Goal: Check status: Check status

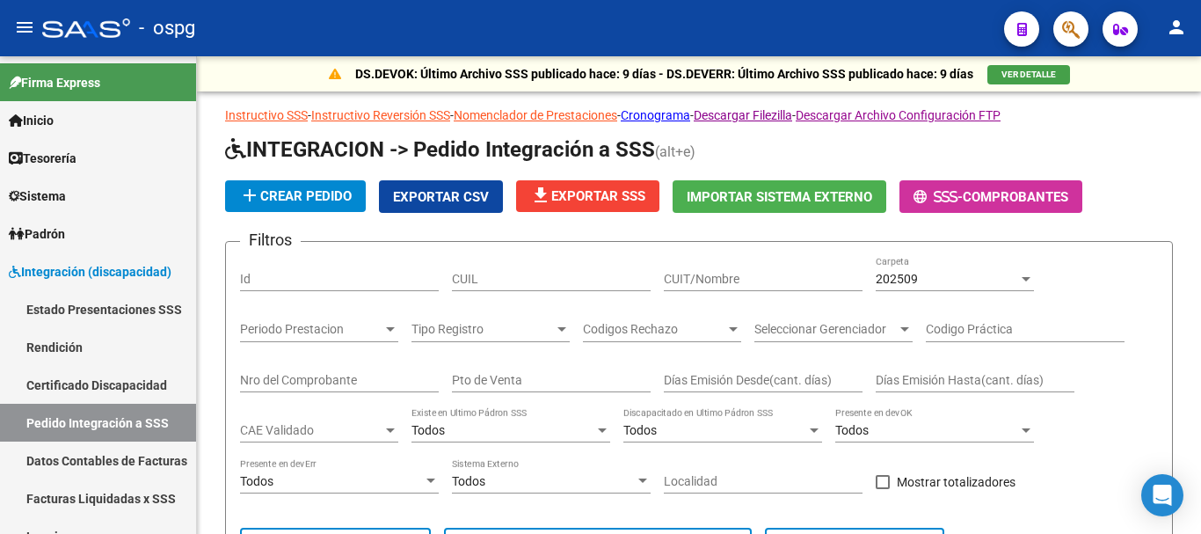
scroll to position [753, 0]
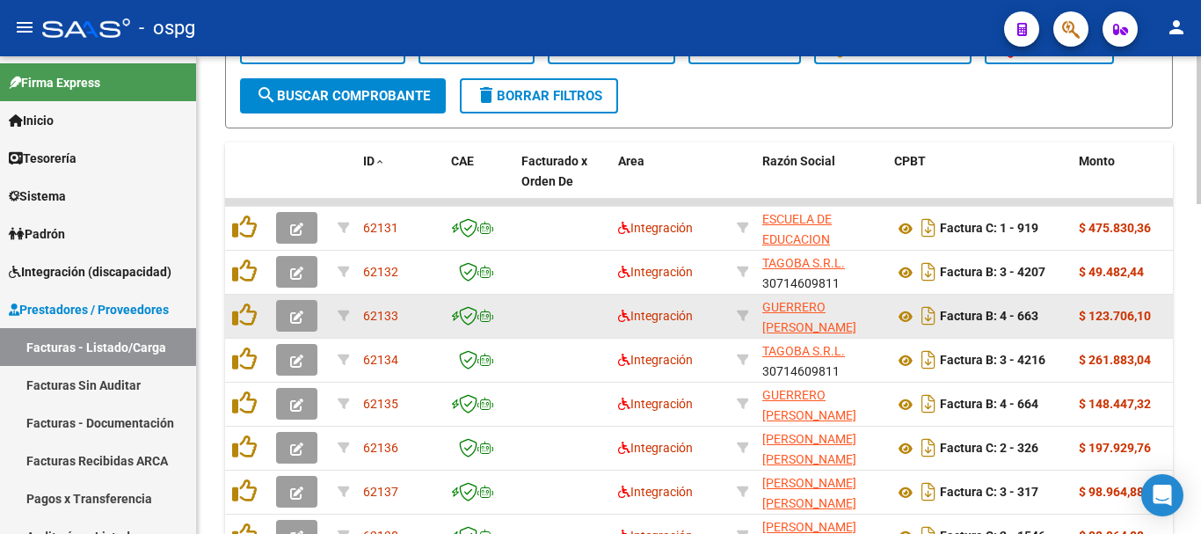
scroll to position [902, 0]
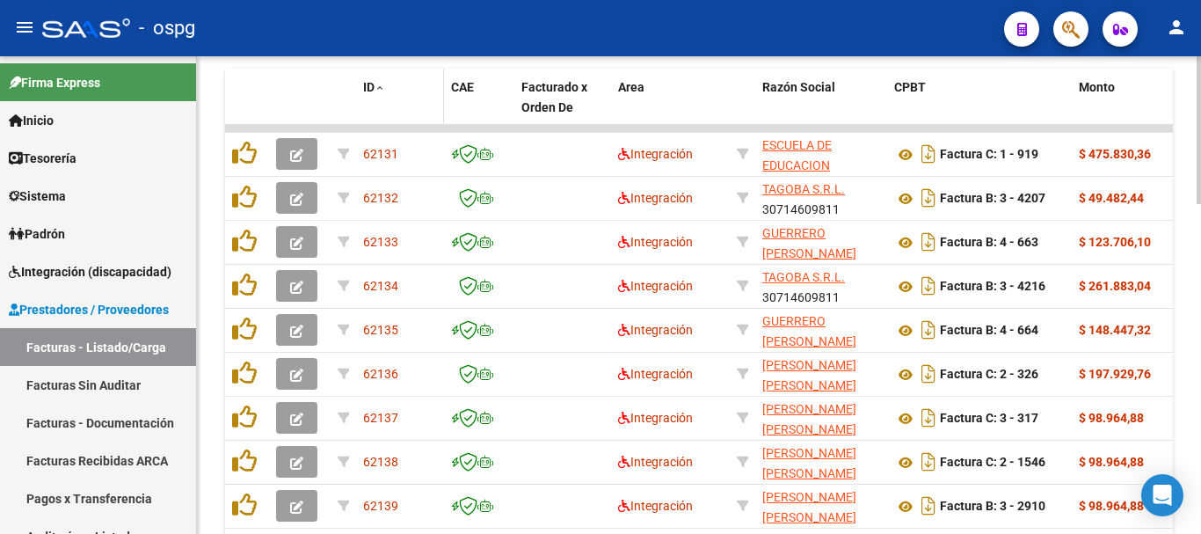
click at [372, 88] on span "ID" at bounding box center [368, 87] width 11 height 14
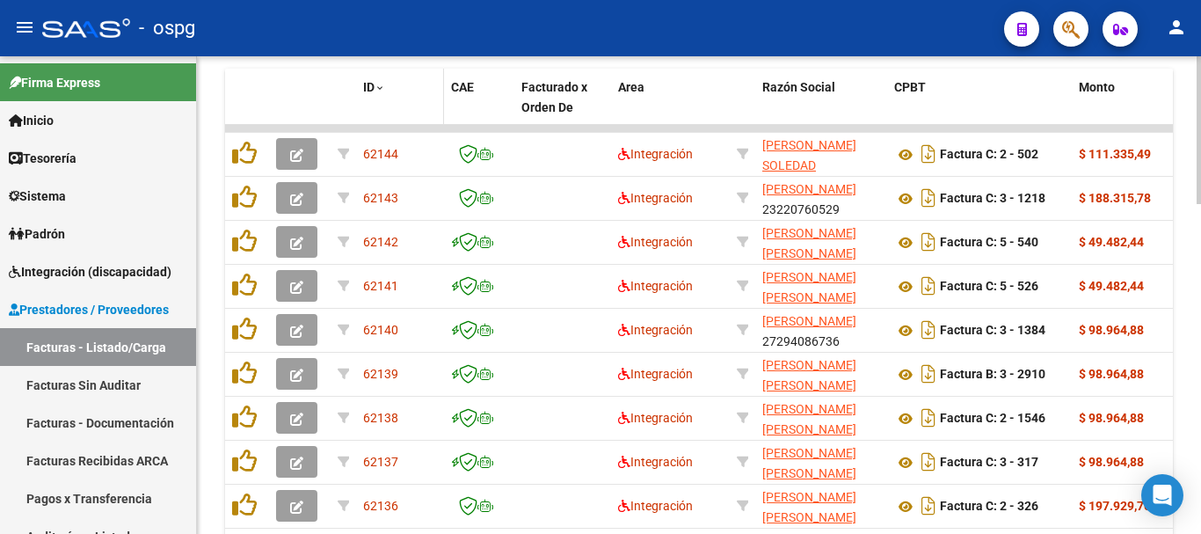
click at [372, 88] on span "ID" at bounding box center [368, 87] width 11 height 14
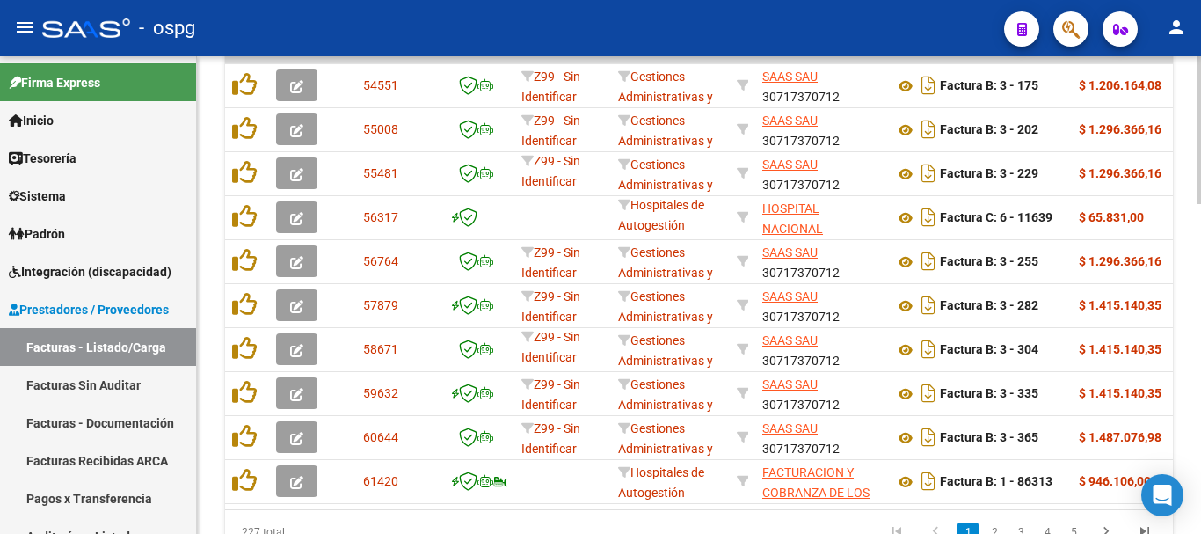
scroll to position [1061, 0]
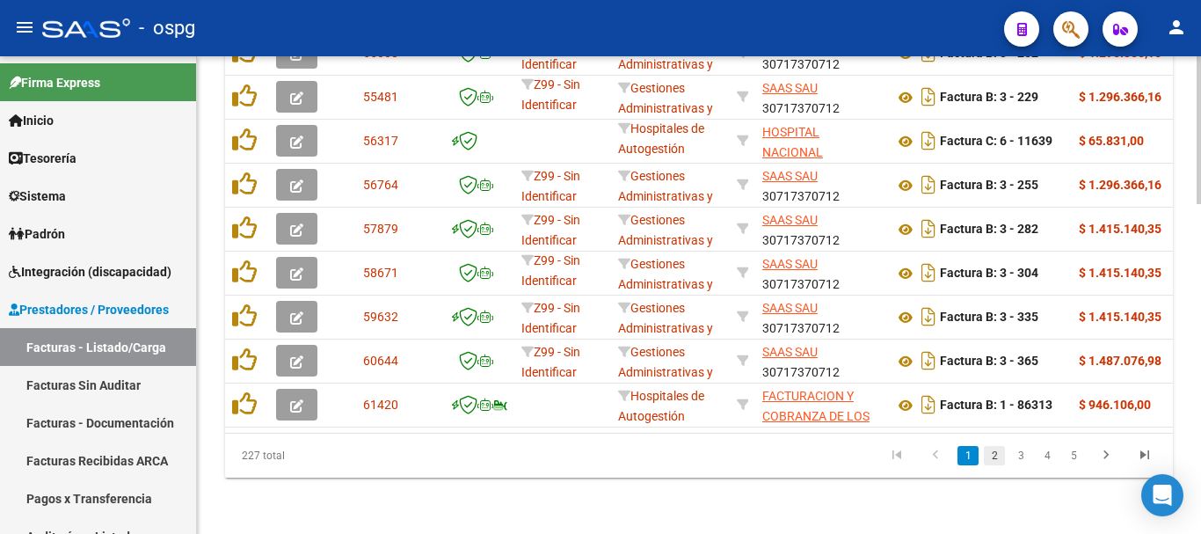
click at [991, 453] on link "2" at bounding box center [994, 455] width 21 height 19
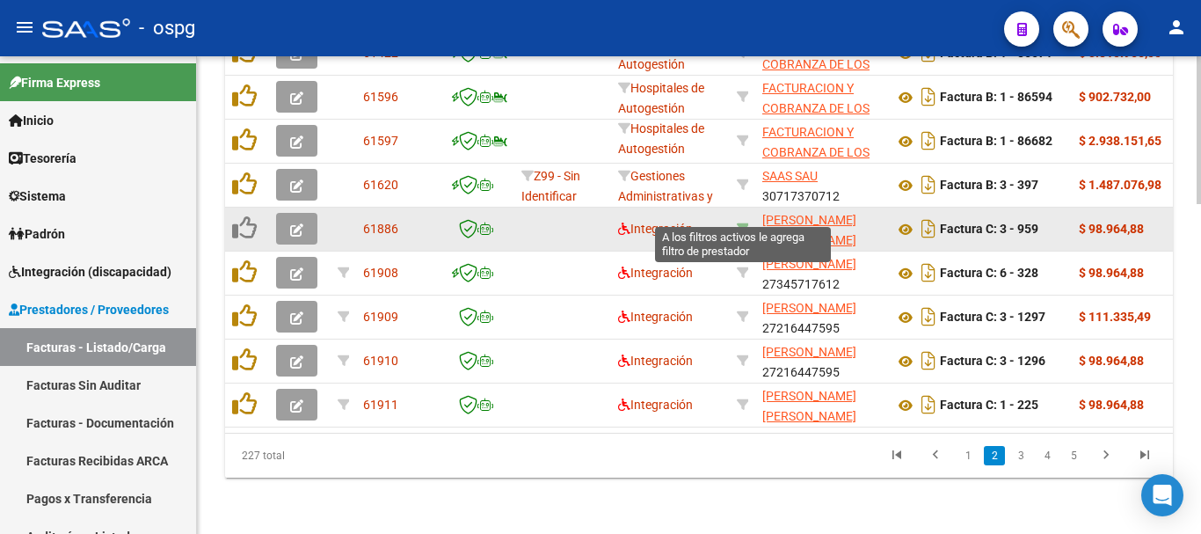
click at [744, 222] on icon at bounding box center [743, 228] width 12 height 12
type input "27272044037"
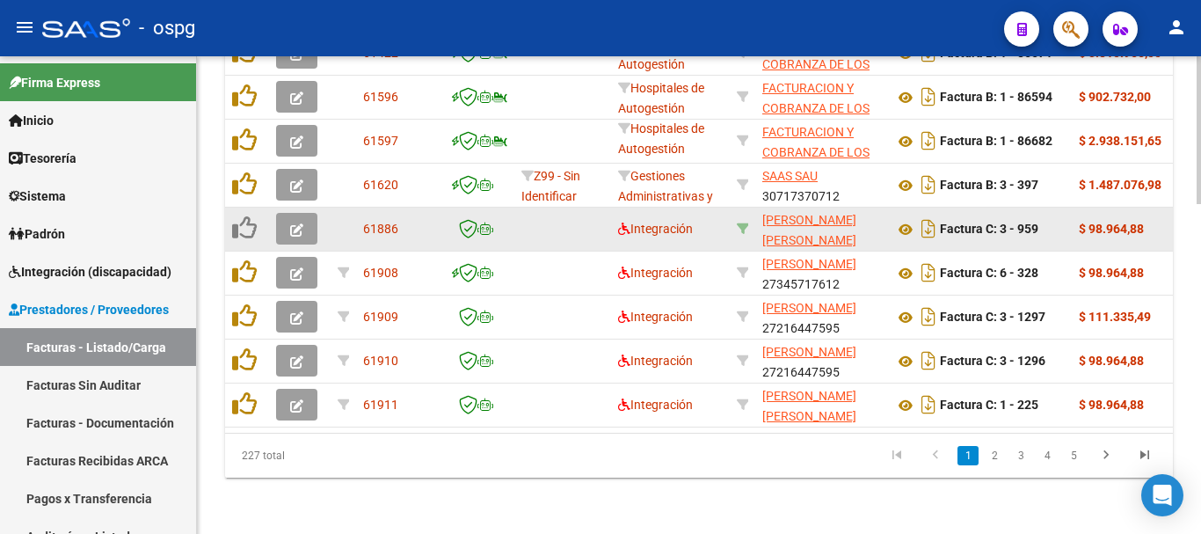
scroll to position [666, 0]
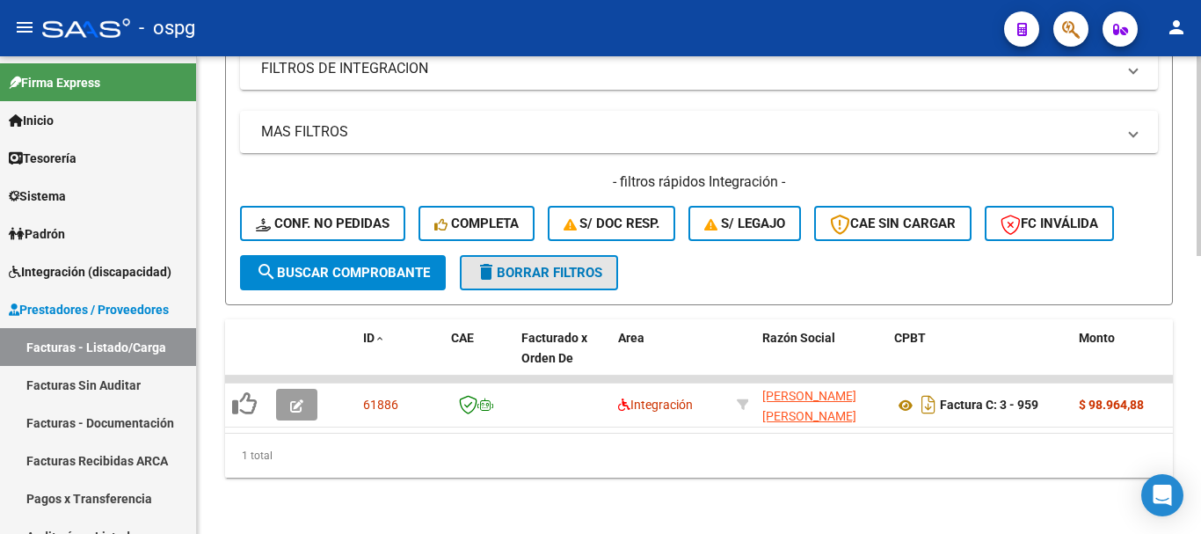
click at [499, 265] on span "delete Borrar Filtros" at bounding box center [539, 273] width 127 height 16
